Goal: Communication & Community: Connect with others

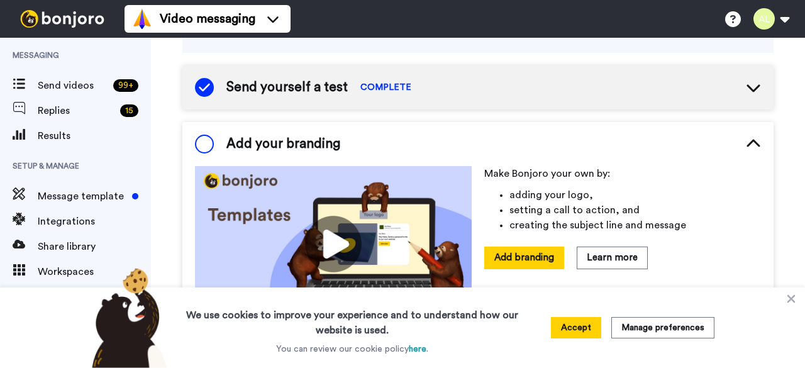
scroll to position [127, 0]
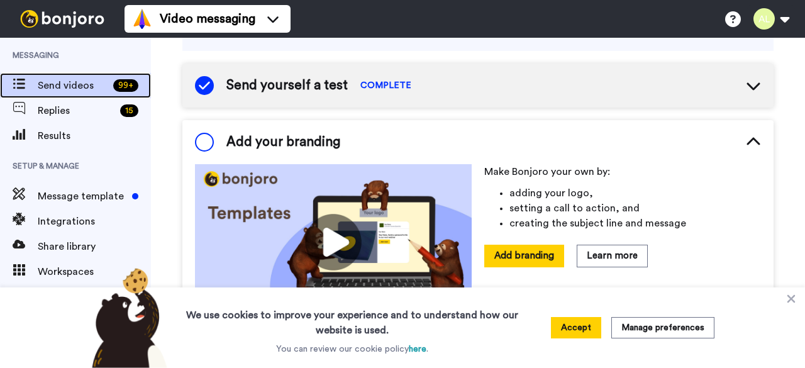
click at [65, 82] on span "Send videos" at bounding box center [73, 85] width 70 height 15
click at [122, 82] on div "99 +" at bounding box center [125, 85] width 25 height 13
click at [67, 87] on span "Send videos" at bounding box center [73, 85] width 70 height 15
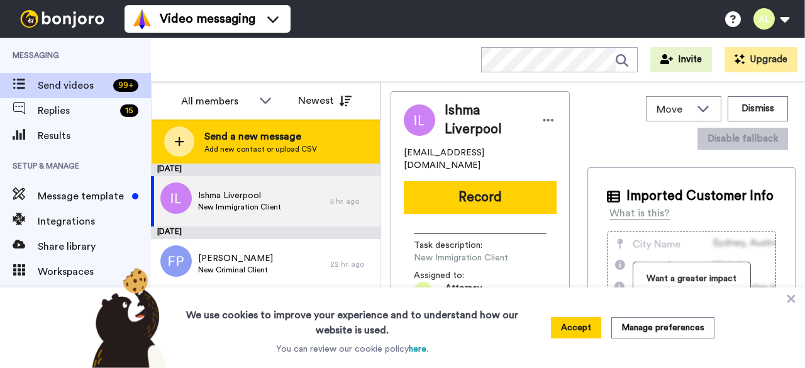
click at [287, 135] on span "Send a new message" at bounding box center [260, 136] width 113 height 15
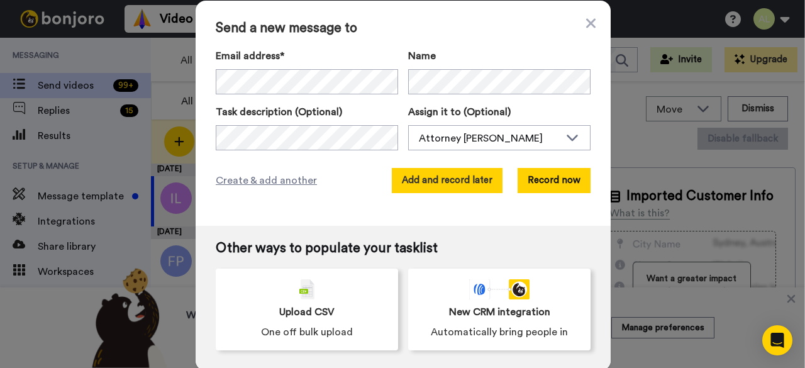
click at [457, 179] on button "Add and record later" at bounding box center [447, 180] width 111 height 25
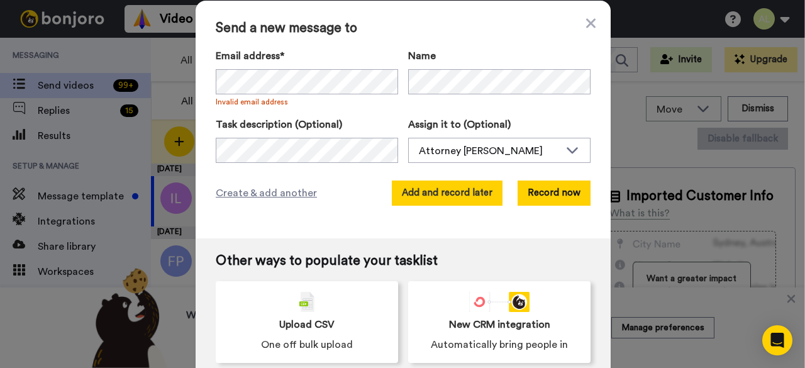
click at [460, 187] on button "Add and record later" at bounding box center [447, 192] width 111 height 25
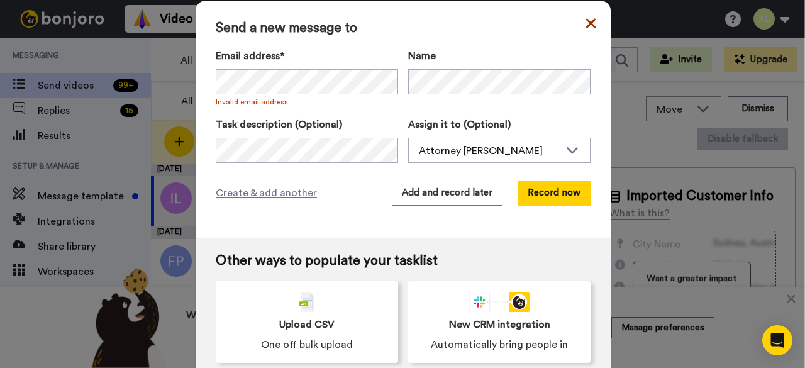
click at [586, 21] on icon at bounding box center [590, 22] width 9 height 9
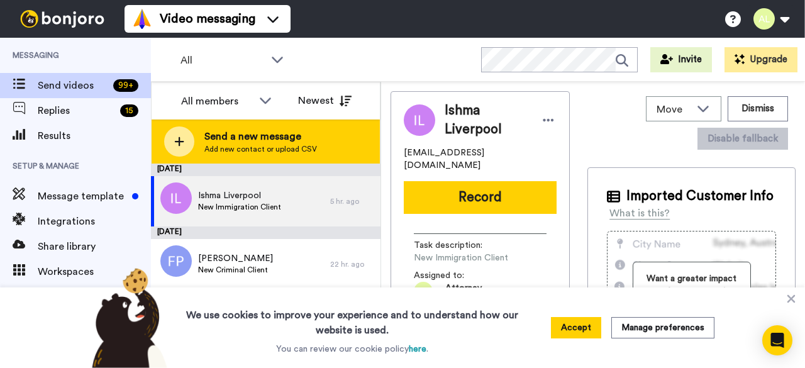
click at [287, 132] on span "Send a new message" at bounding box center [260, 136] width 113 height 15
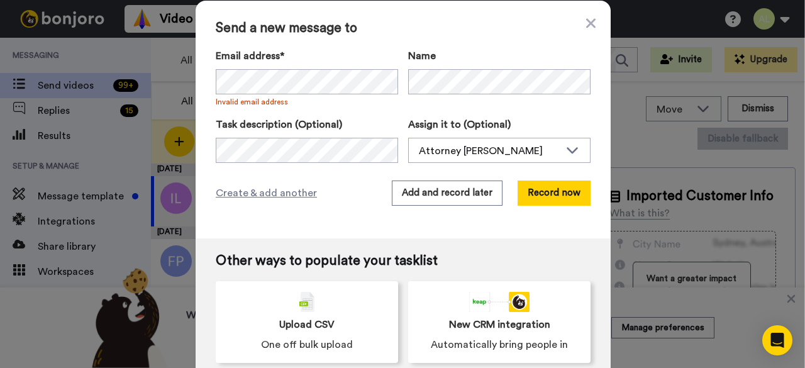
click at [591, 18] on div "Send a new message to Email address* Invalid email address Name Task descriptio…" at bounding box center [402, 120] width 415 height 238
click at [589, 26] on icon at bounding box center [590, 22] width 9 height 9
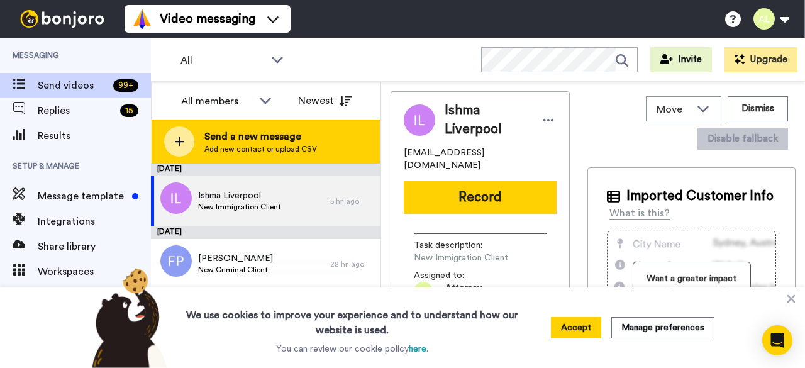
click at [263, 136] on span "Send a new message" at bounding box center [260, 136] width 113 height 15
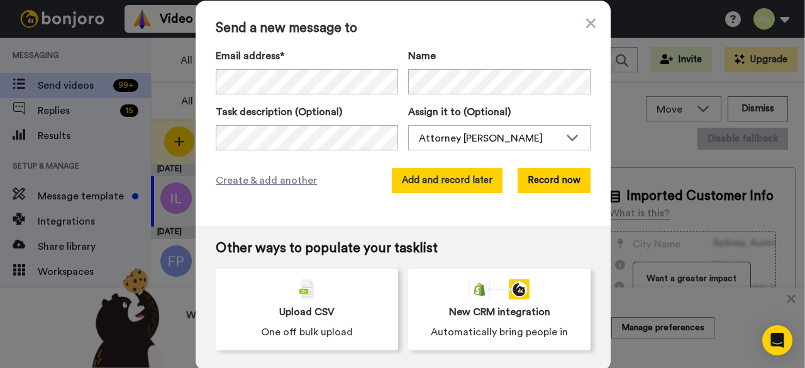
click at [456, 175] on button "Add and record later" at bounding box center [447, 180] width 111 height 25
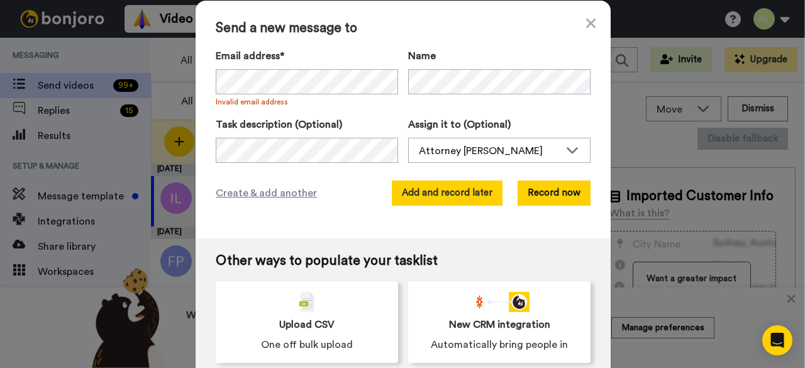
click at [468, 192] on button "Add and record later" at bounding box center [447, 192] width 111 height 25
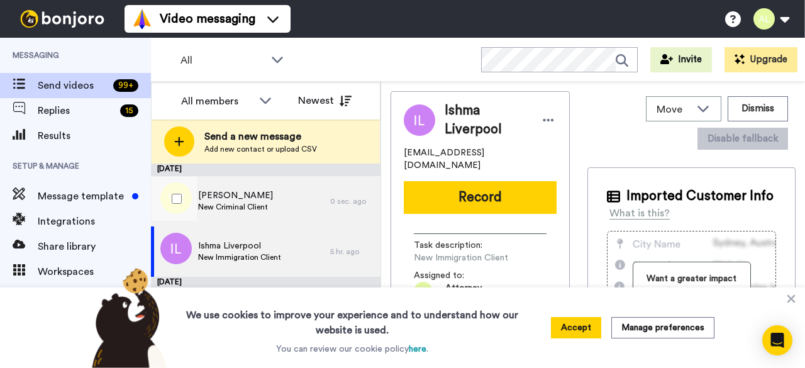
click at [252, 197] on span "Yolanda Rena Hurt" at bounding box center [235, 195] width 75 height 13
